Goal: Transaction & Acquisition: Book appointment/travel/reservation

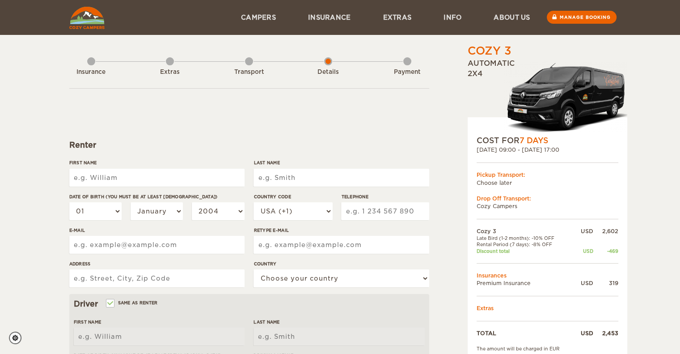
click at [178, 180] on input "First Name" at bounding box center [156, 178] width 175 height 18
type input "[PERSON_NAME]"
type input "DUFFYGOODMAN"
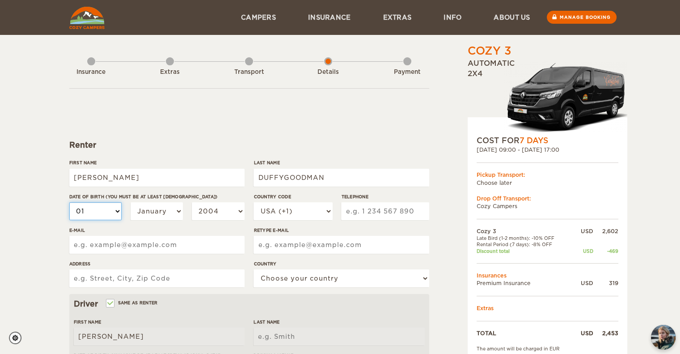
type input "DUFFYGOODMAN"
click at [114, 212] on select "01 02 03 04 05 06 07 08 09 10 11 12 13 14 15 16 17 18 19 20 21 22 23 24 25 26 2…" at bounding box center [95, 211] width 53 height 18
select select "02"
click at [69, 202] on select "01 02 03 04 05 06 07 08 09 10 11 12 13 14 15 16 17 18 19 20 21 22 23 24 25 26 2…" at bounding box center [95, 211] width 53 height 18
select select "02"
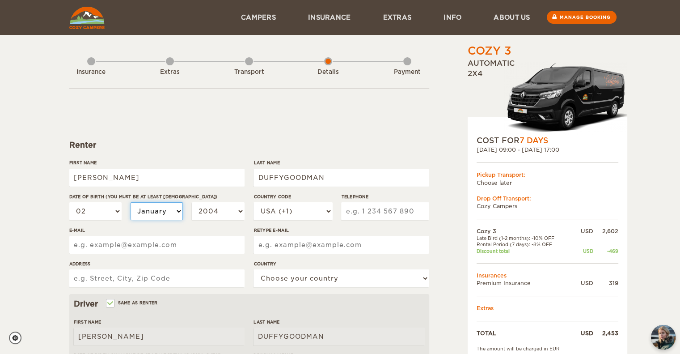
click at [172, 211] on select "January February March April May June July August September October November De…" at bounding box center [157, 211] width 53 height 18
select select "02"
click at [131, 202] on select "January February March April May June July August September October November De…" at bounding box center [157, 211] width 53 height 18
select select "02"
click at [202, 215] on select "2004 2003 2002 2001 2000 1999 1998 1997 1996 1995 1994 1993 1992 1991 1990 1989…" at bounding box center [218, 211] width 53 height 18
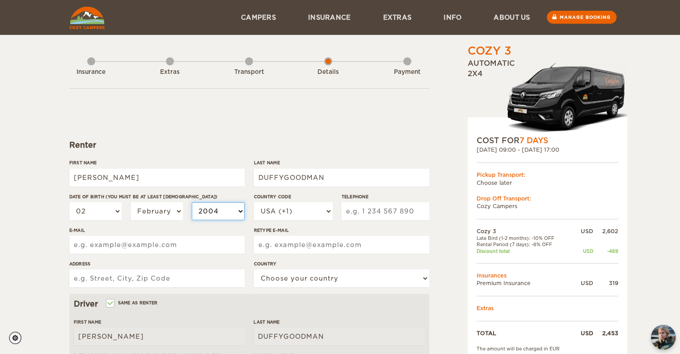
select select "1991"
click at [192, 202] on select "2004 2003 2002 2001 2000 1999 1998 1997 1996 1995 1994 1993 1992 1991 1990 1989…" at bounding box center [218, 211] width 53 height 18
select select "1991"
click at [369, 211] on input "Telephone" at bounding box center [385, 211] width 88 height 18
type input "5"
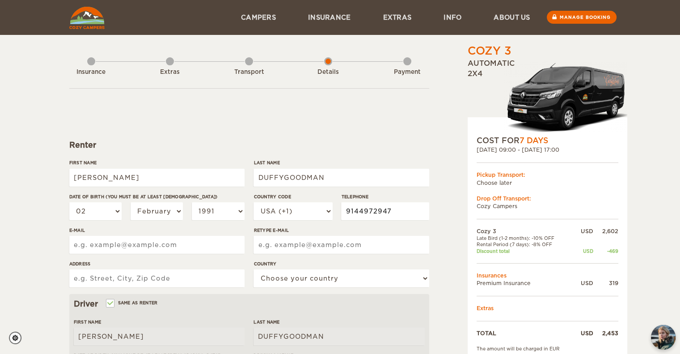
type input "9144972947"
click at [148, 249] on input "E-mail" at bounding box center [156, 245] width 175 height 18
type input "N"
type input "BLAISE.GOODMAN@GENERAC.COM"
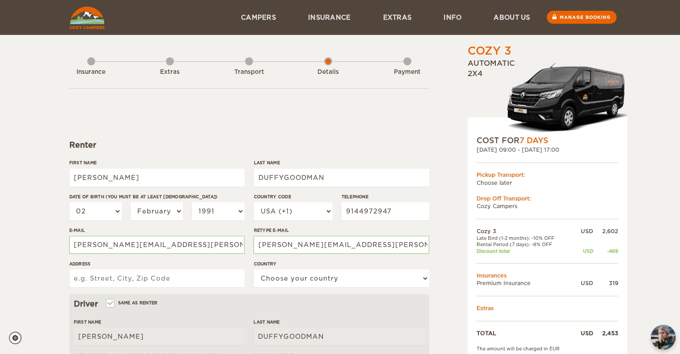
click at [141, 279] on input "Address" at bounding box center [156, 278] width 175 height 18
click at [153, 277] on input "11 BUCHANAN ST" at bounding box center [156, 278] width 175 height 18
type input "11 BUCHANAN ST, SOUTH PORTLAND, MAINE"
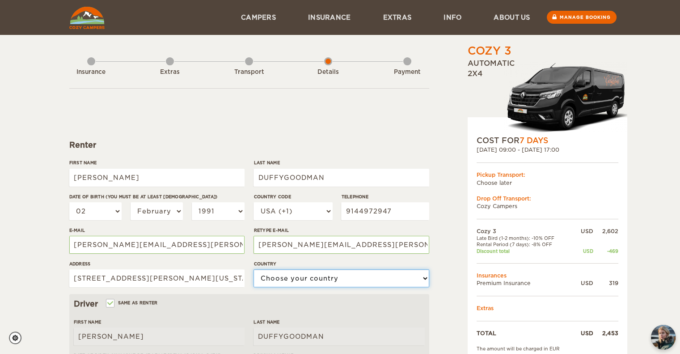
click at [300, 274] on select "Choose your country United States United Kingdom Germany Afghanistan Albania Al…" at bounding box center [340, 278] width 175 height 18
select select "222"
click at [253, 269] on select "Choose your country United States United Kingdom Germany Afghanistan Albania Al…" at bounding box center [340, 278] width 175 height 18
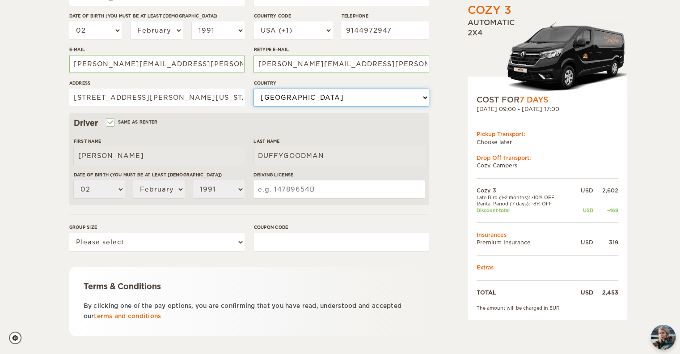
scroll to position [182, 0]
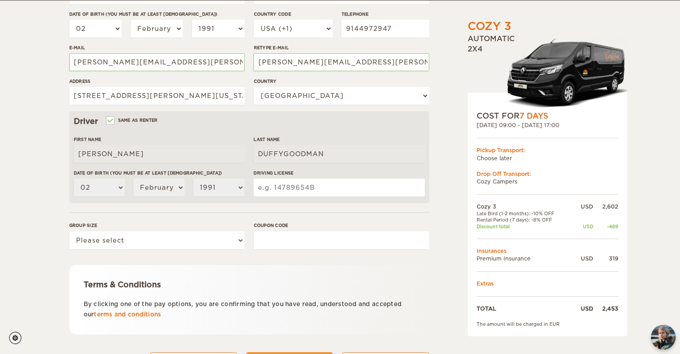
click at [270, 184] on input "Driving License" at bounding box center [338, 187] width 171 height 18
click at [197, 247] on select "Please select 1 2 3" at bounding box center [156, 240] width 175 height 18
select select "2"
click at [69, 231] on select "Please select 1 2 3" at bounding box center [156, 240] width 175 height 18
click at [277, 248] on input "Coupon code" at bounding box center [340, 240] width 175 height 18
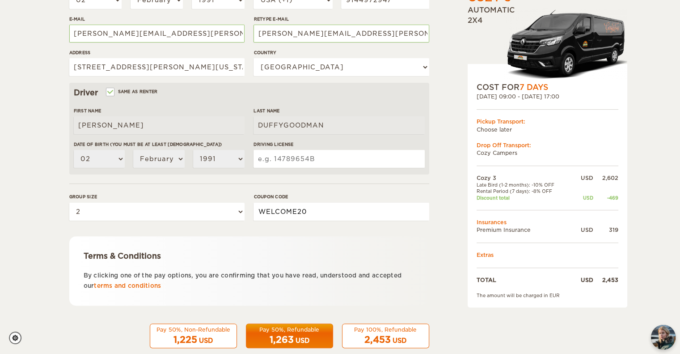
scroll to position [226, 0]
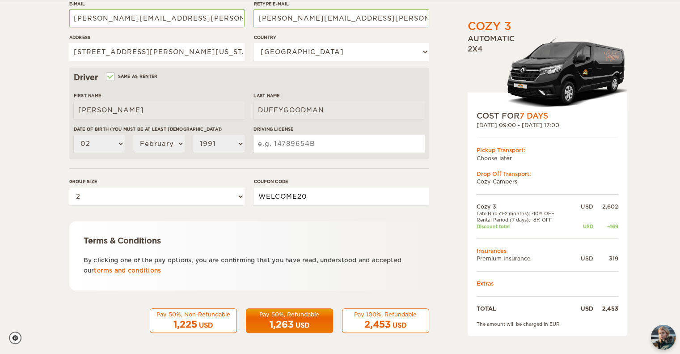
click at [383, 196] on input "WELCOME20" at bounding box center [340, 196] width 175 height 18
click at [368, 232] on div "Terms & Conditions By clicking one of the pay options, you are confirming that …" at bounding box center [249, 255] width 360 height 69
drag, startPoint x: 333, startPoint y: 195, endPoint x: 215, endPoint y: 192, distance: 117.6
click at [215, 192] on div "Group size Please select 1 2 3 Coupon code WELCOME20" at bounding box center [249, 195] width 360 height 34
type input "WINTER25"
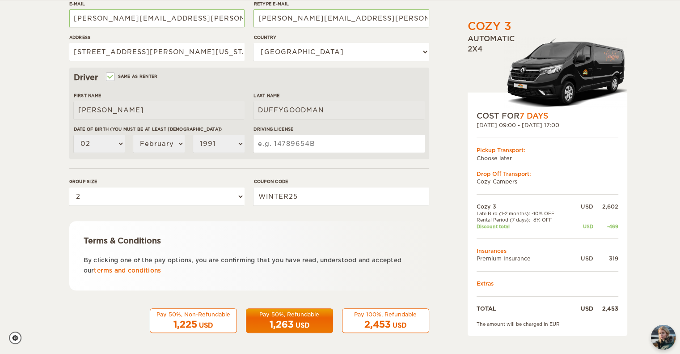
click at [251, 219] on form "Renter First Name BLASIUS Last Name DUFFYGOODMAN Date of birth (You must be at …" at bounding box center [249, 97] width 360 height 471
click at [365, 197] on input "WINTER25" at bounding box center [340, 196] width 175 height 18
click at [314, 188] on input "WINTER25" at bounding box center [340, 196] width 175 height 18
click at [506, 225] on td "Discount total" at bounding box center [525, 226] width 96 height 6
click at [404, 326] on div "USD" at bounding box center [400, 325] width 14 height 9
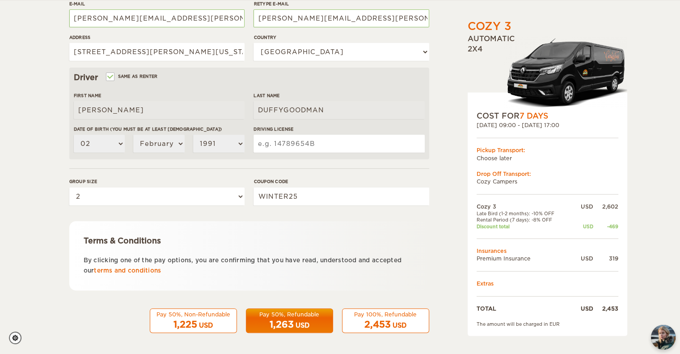
scroll to position [227, 0]
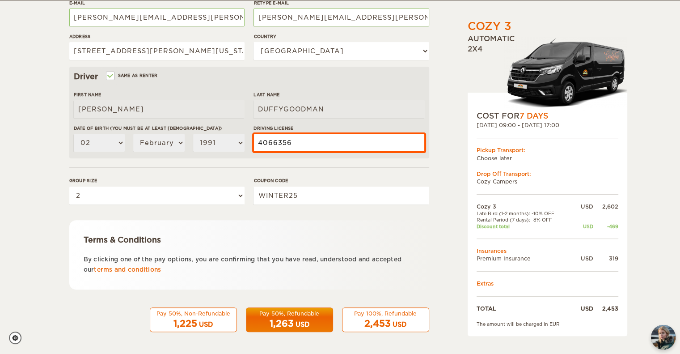
type input "4066356"
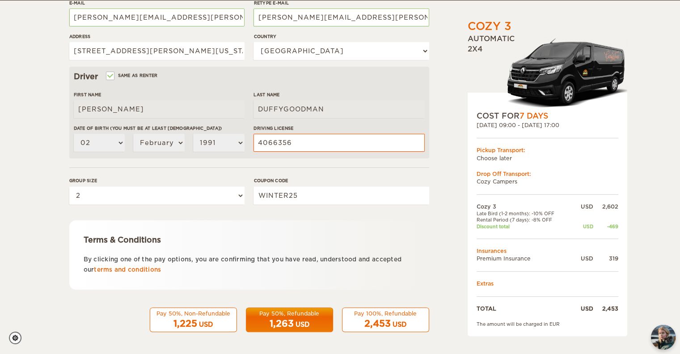
click at [403, 323] on div "USD" at bounding box center [400, 324] width 14 height 9
click at [364, 318] on span "2,453" at bounding box center [377, 323] width 26 height 11
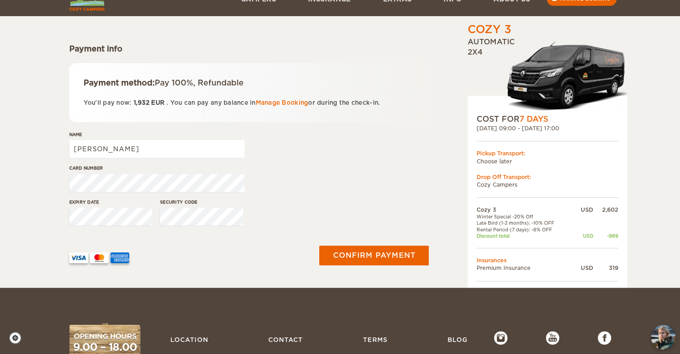
scroll to position [95, 0]
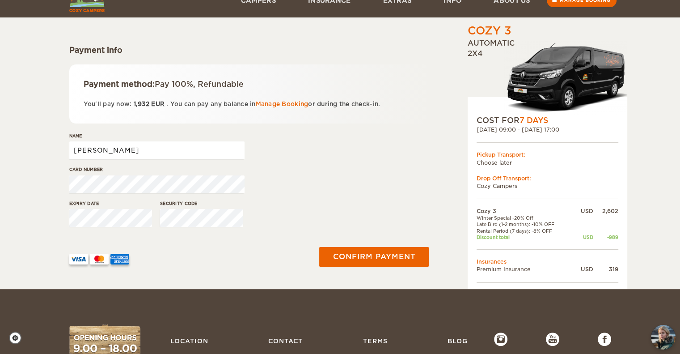
drag, startPoint x: 116, startPoint y: 150, endPoint x: 33, endPoint y: 140, distance: 83.7
click at [33, 140] on div "Cozy 3 Expand Collapse Total 1,932 USD Automatic 2x4 COST FOR 7 Days [DATE] 09:…" at bounding box center [340, 97] width 680 height 384
type input "[PERSON_NAME]"
click at [355, 258] on button "Confirm payment" at bounding box center [374, 256] width 113 height 20
